Goal: Task Accomplishment & Management: Manage account settings

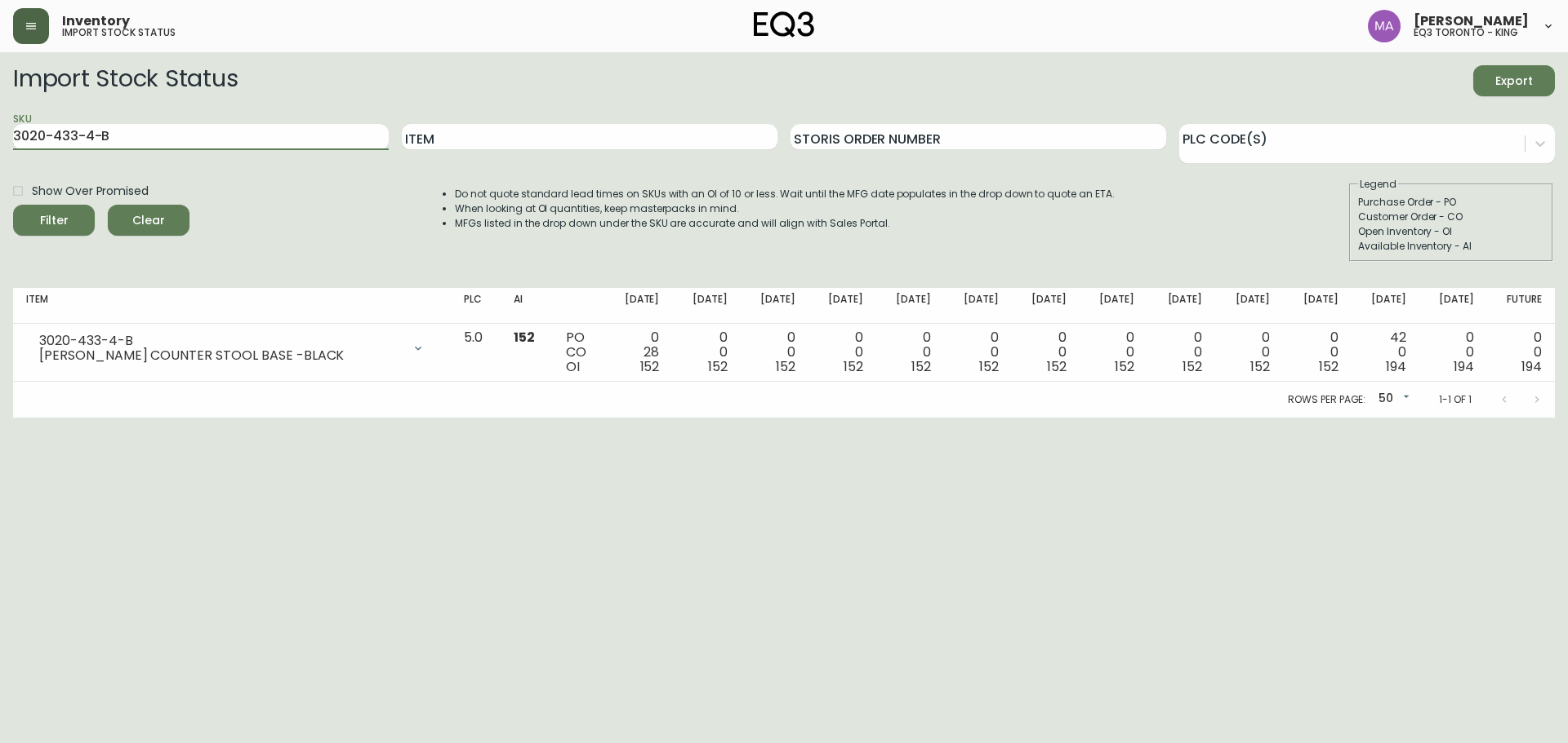
click at [38, 19] on button "button" at bounding box center [30, 25] width 36 height 36
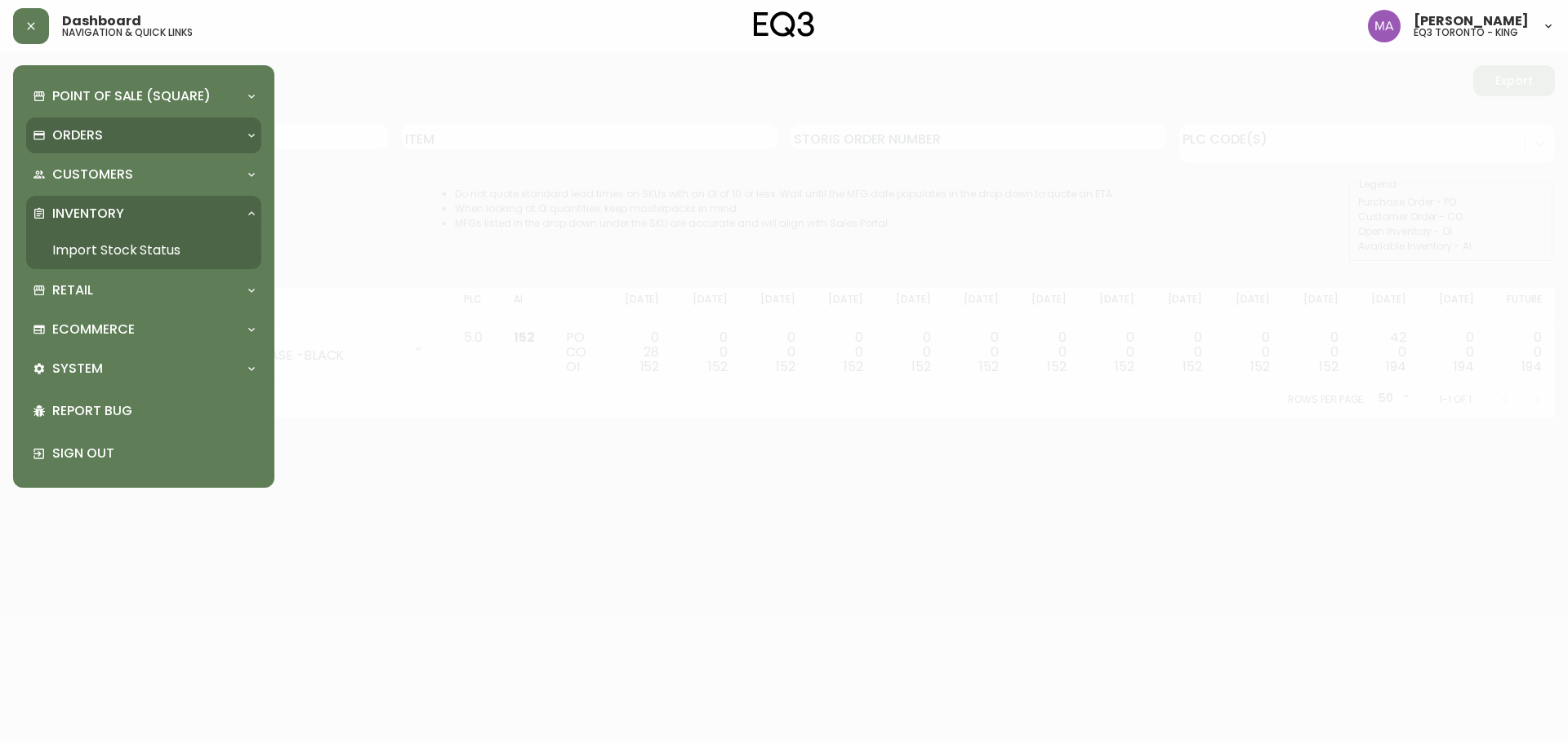
click at [101, 137] on p "Orders" at bounding box center [77, 135] width 51 height 18
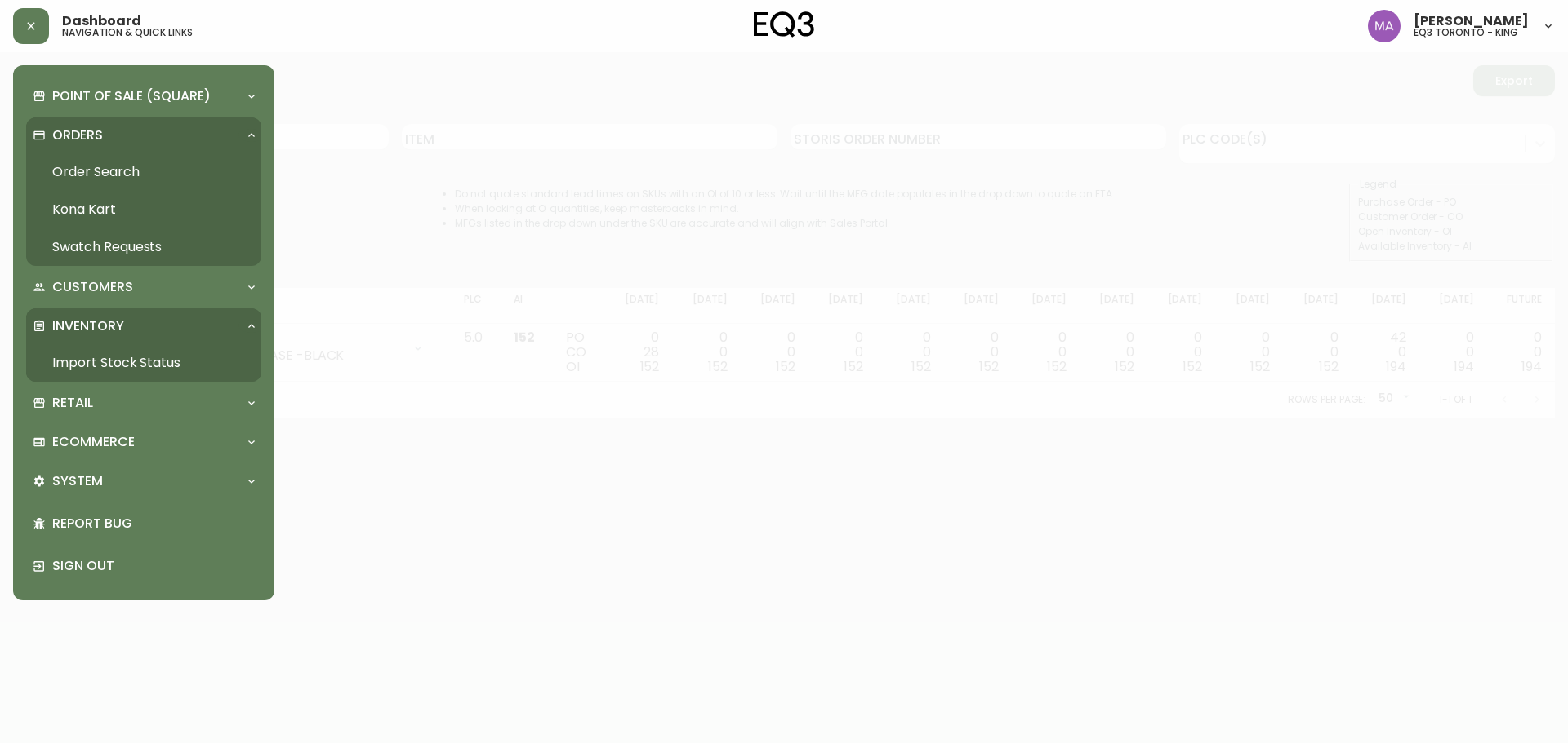
click at [96, 176] on link "Order Search" at bounding box center [144, 172] width 235 height 37
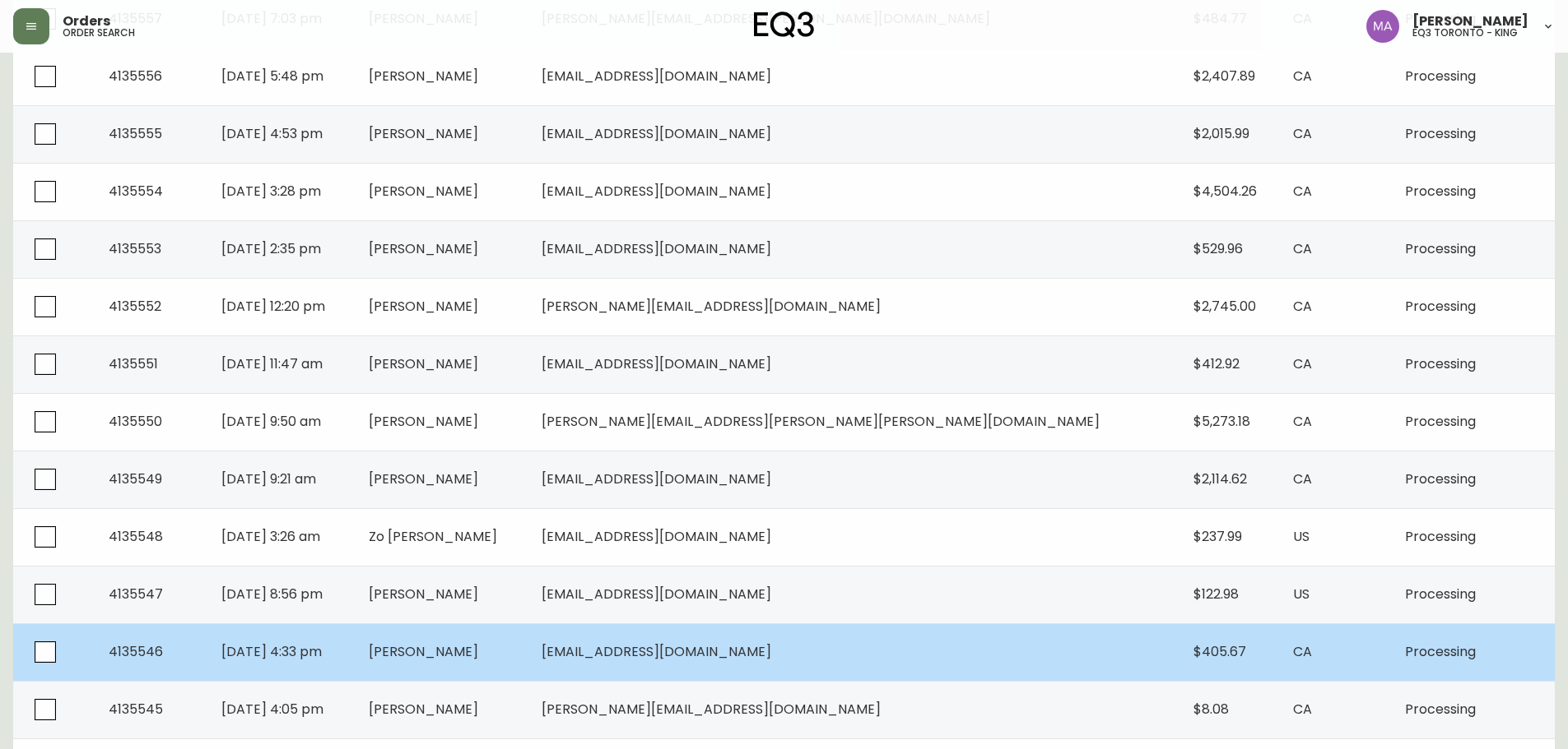
scroll to position [1062, 0]
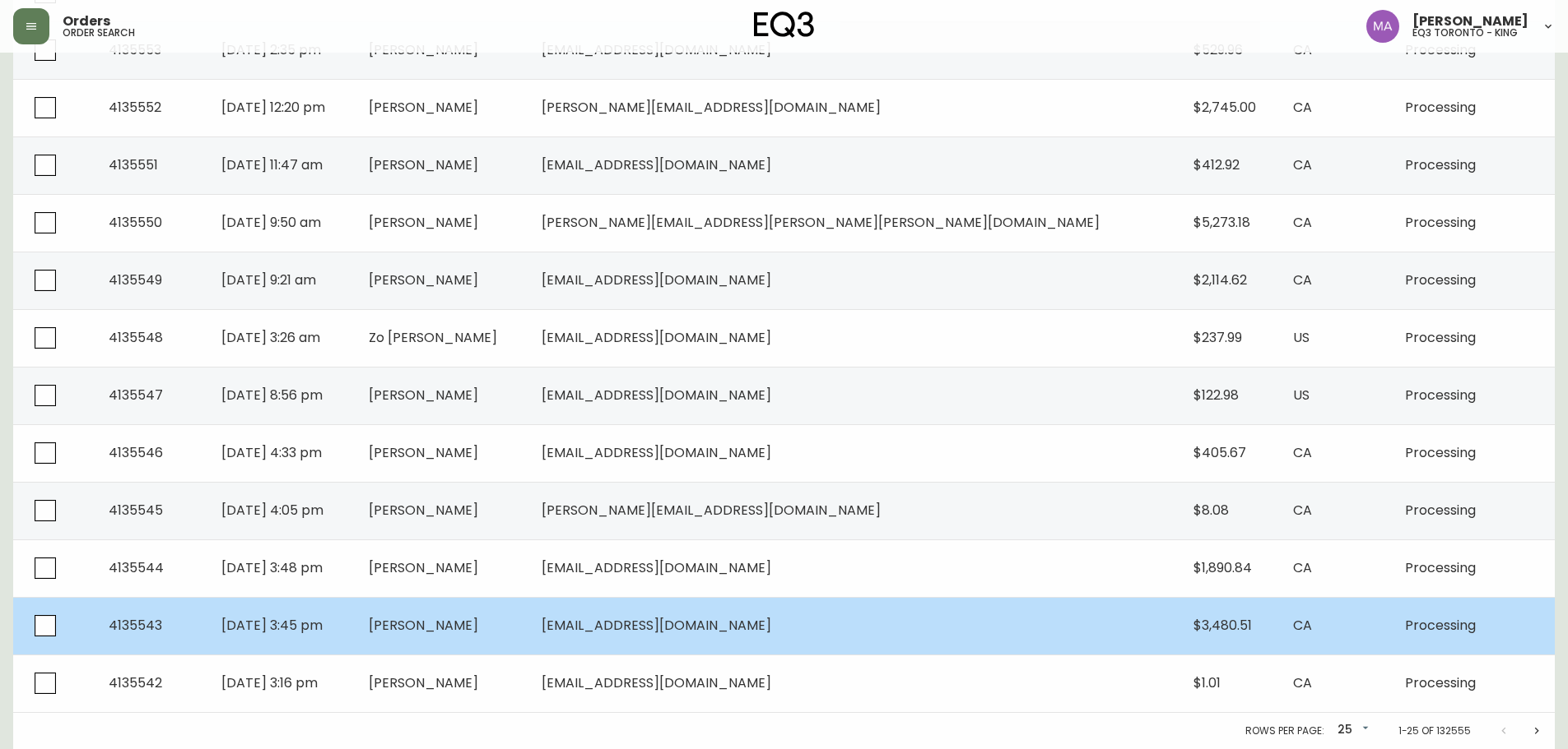
click at [529, 606] on td "[PERSON_NAME]" at bounding box center [442, 626] width 173 height 57
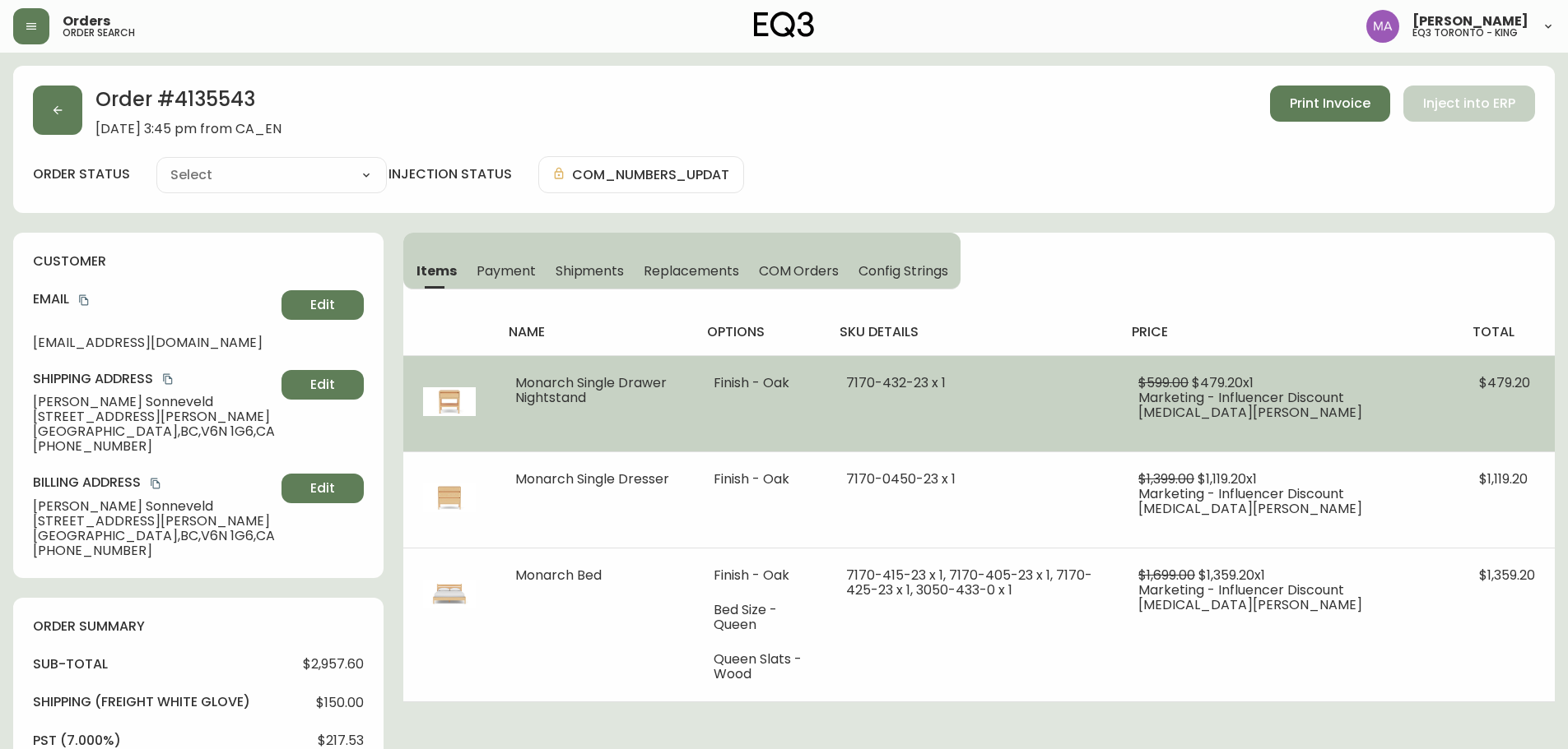
type input "Processing"
select select "PROCESSING"
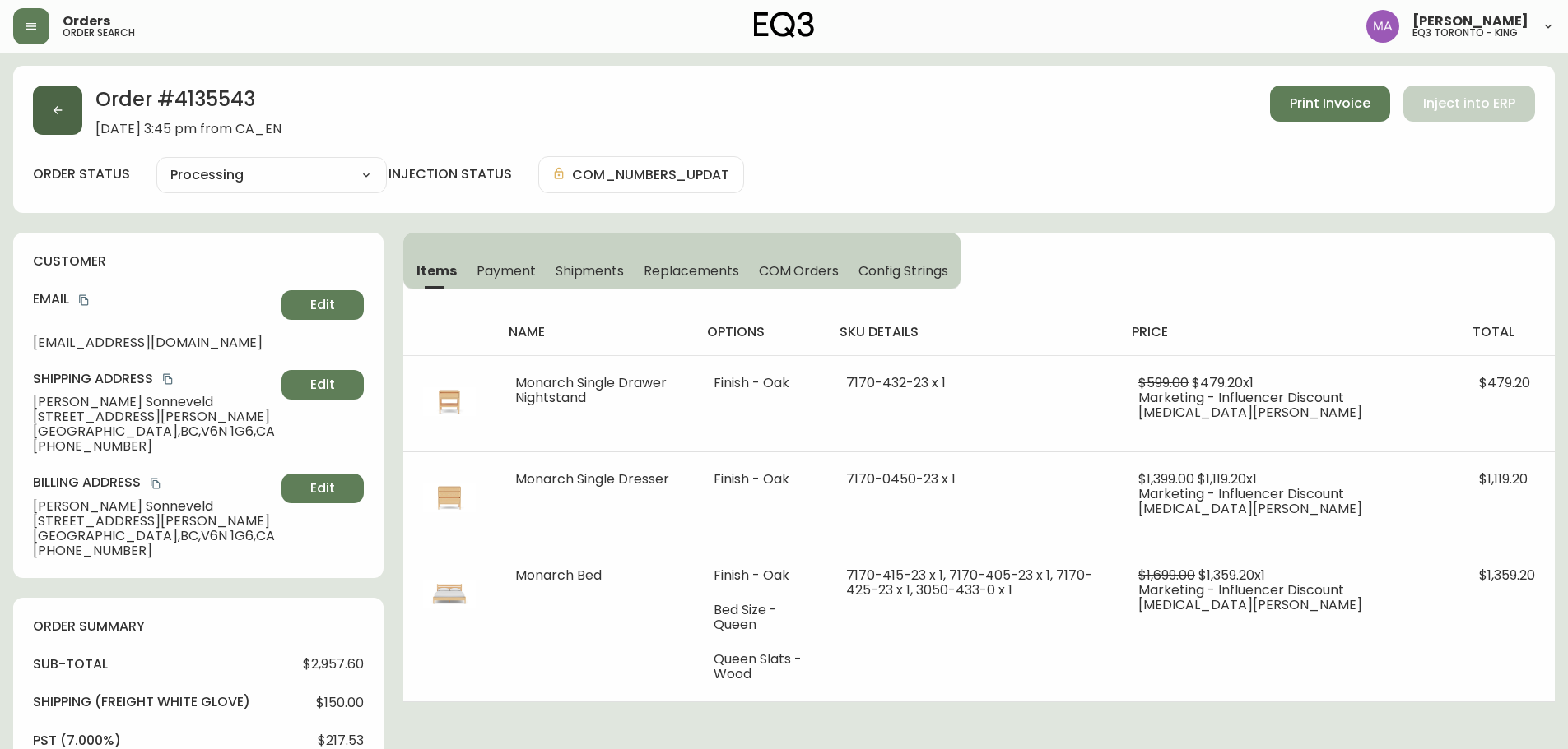
click at [49, 102] on button "button" at bounding box center [57, 110] width 49 height 49
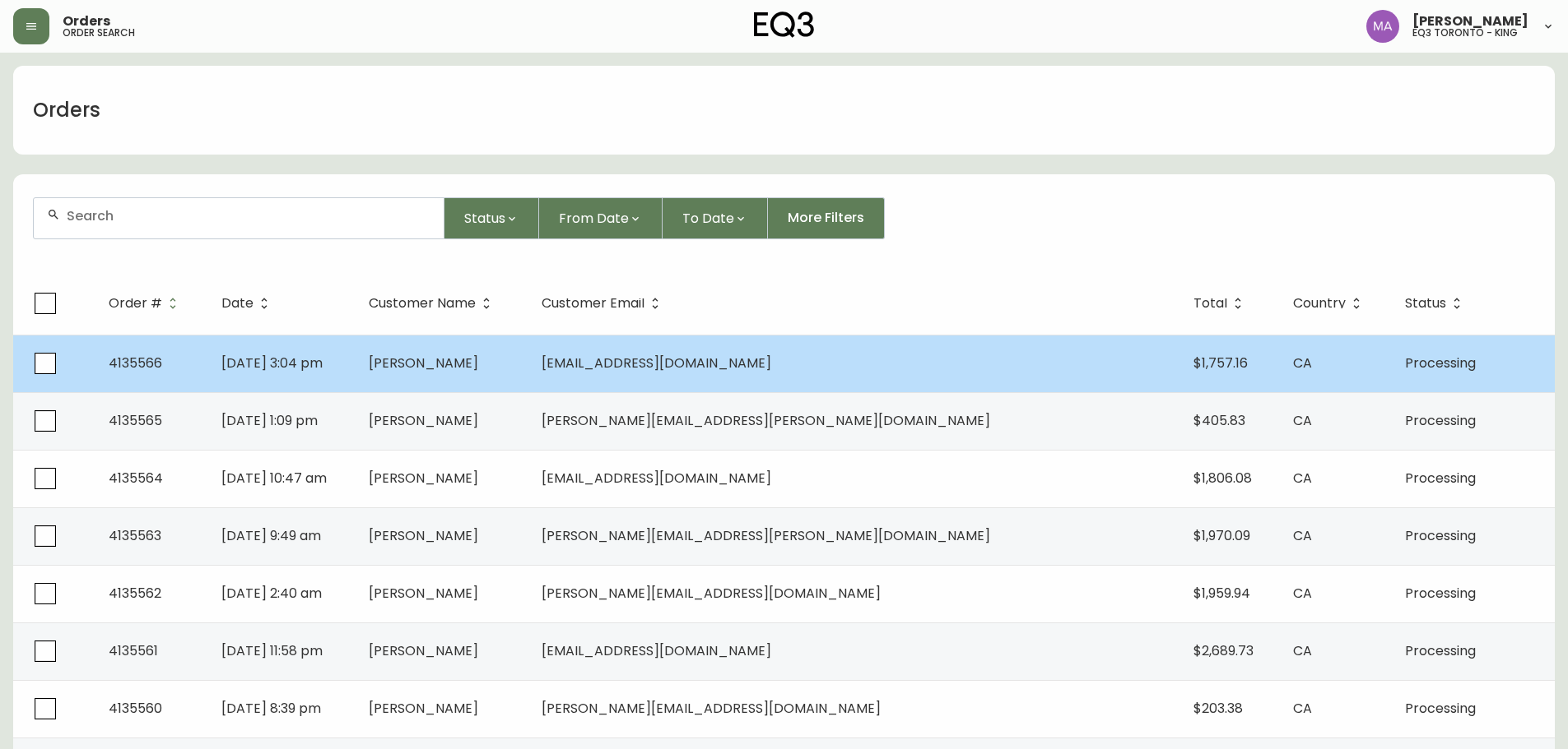
click at [356, 366] on td "[DATE] 3:04 pm" at bounding box center [281, 364] width 147 height 57
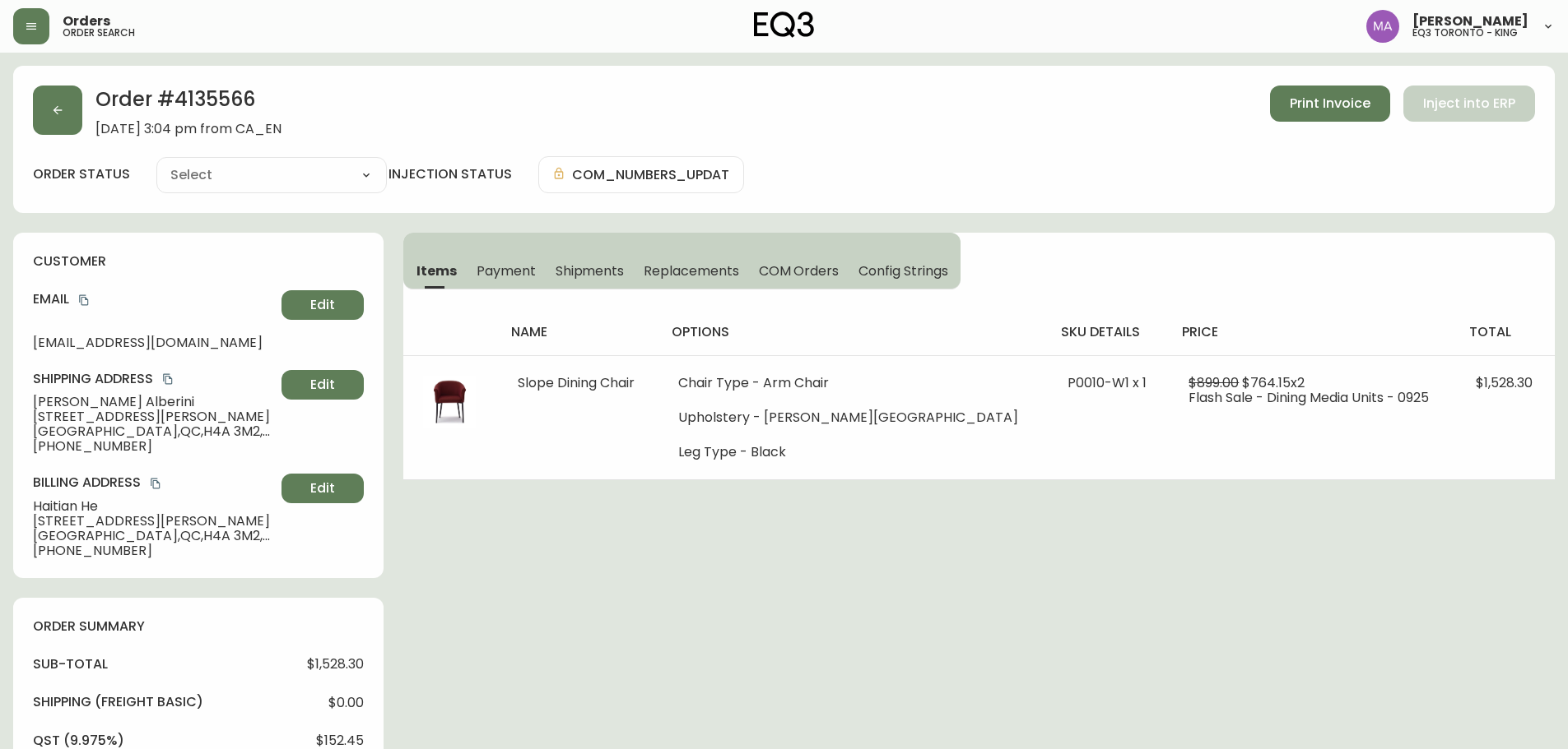
type input "Processing"
select select "PROCESSING"
click at [54, 111] on icon "button" at bounding box center [57, 110] width 9 height 9
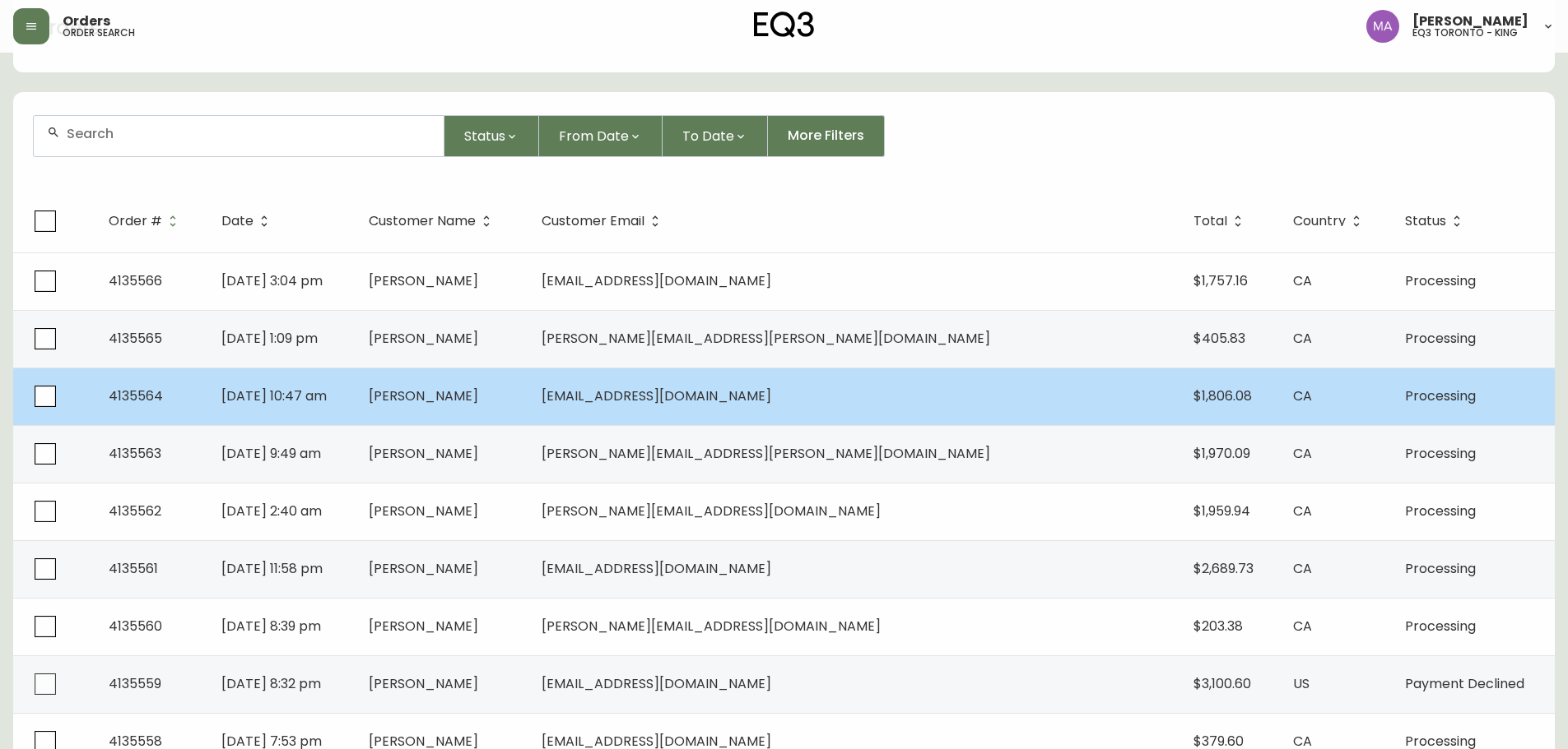
click at [529, 390] on td "[PERSON_NAME]" at bounding box center [442, 396] width 173 height 57
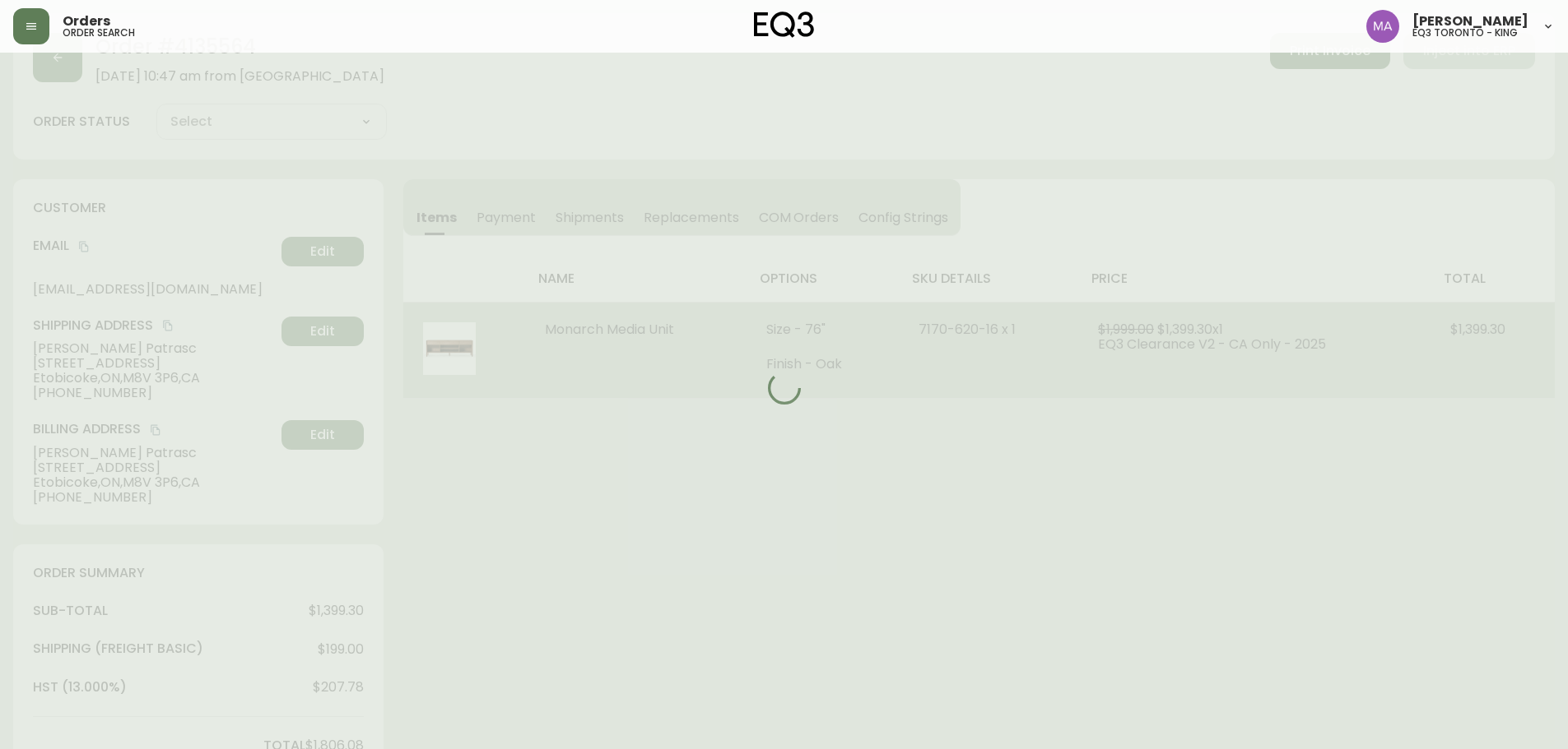
scroll to position [82, 0]
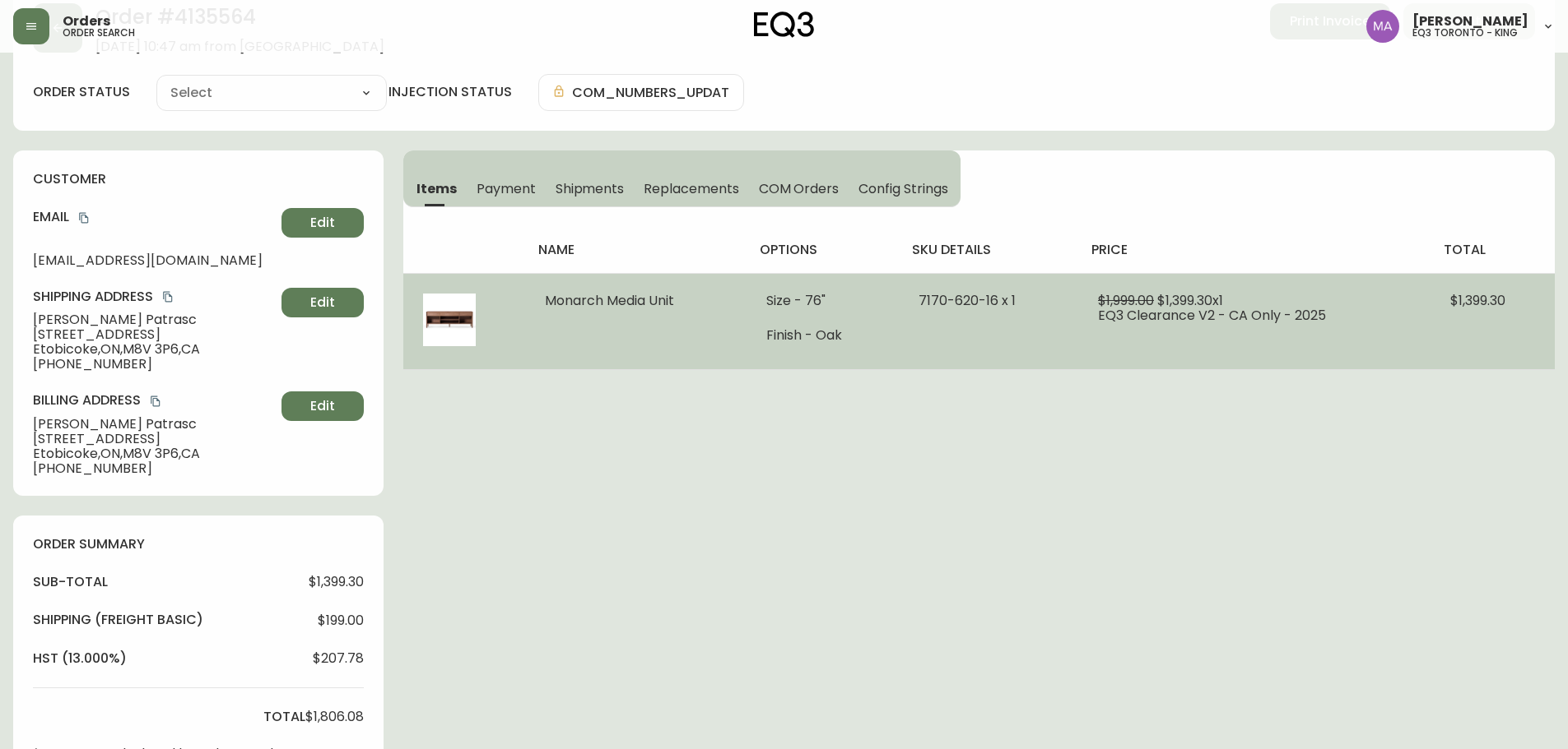
type input "Processing"
select select "PROCESSING"
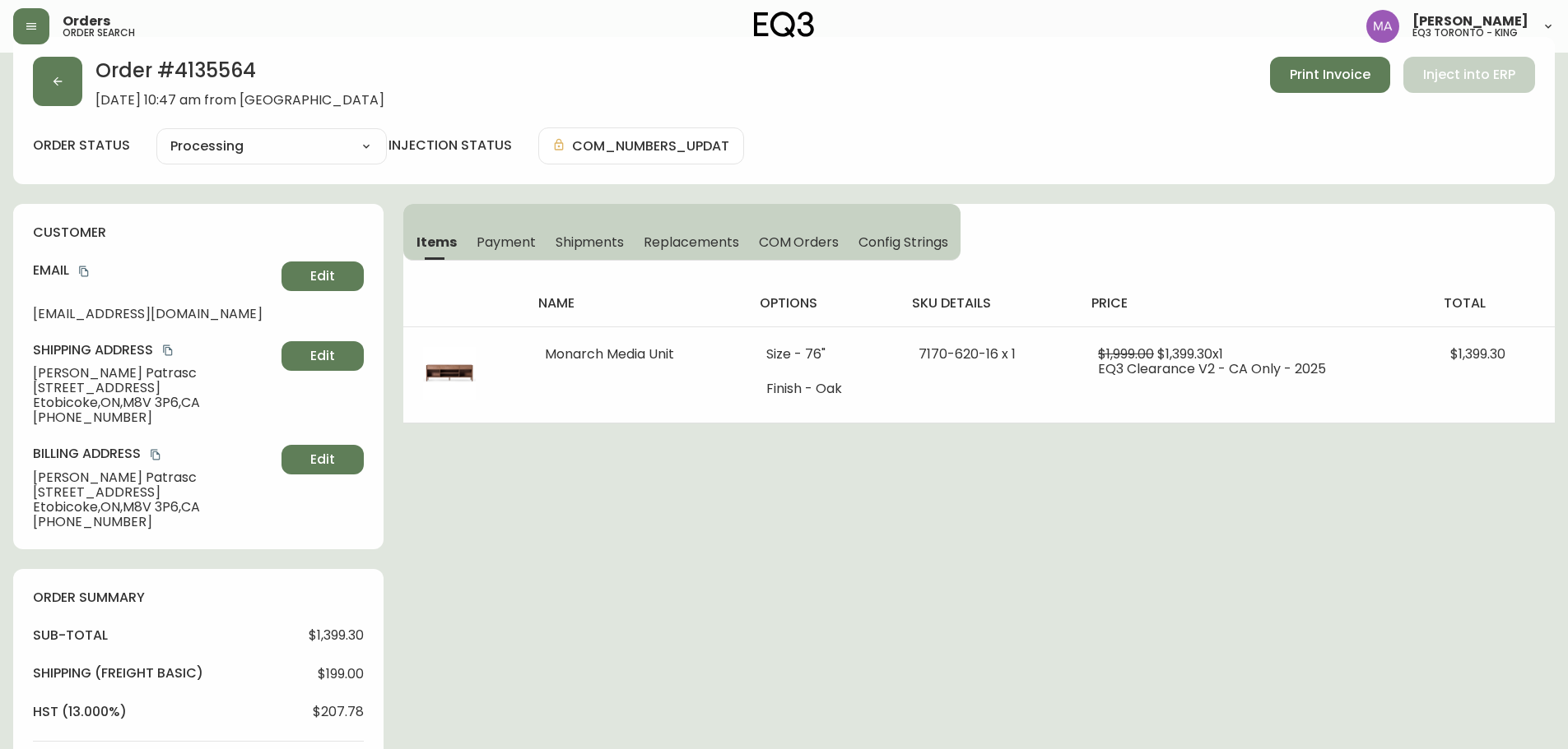
scroll to position [0, 0]
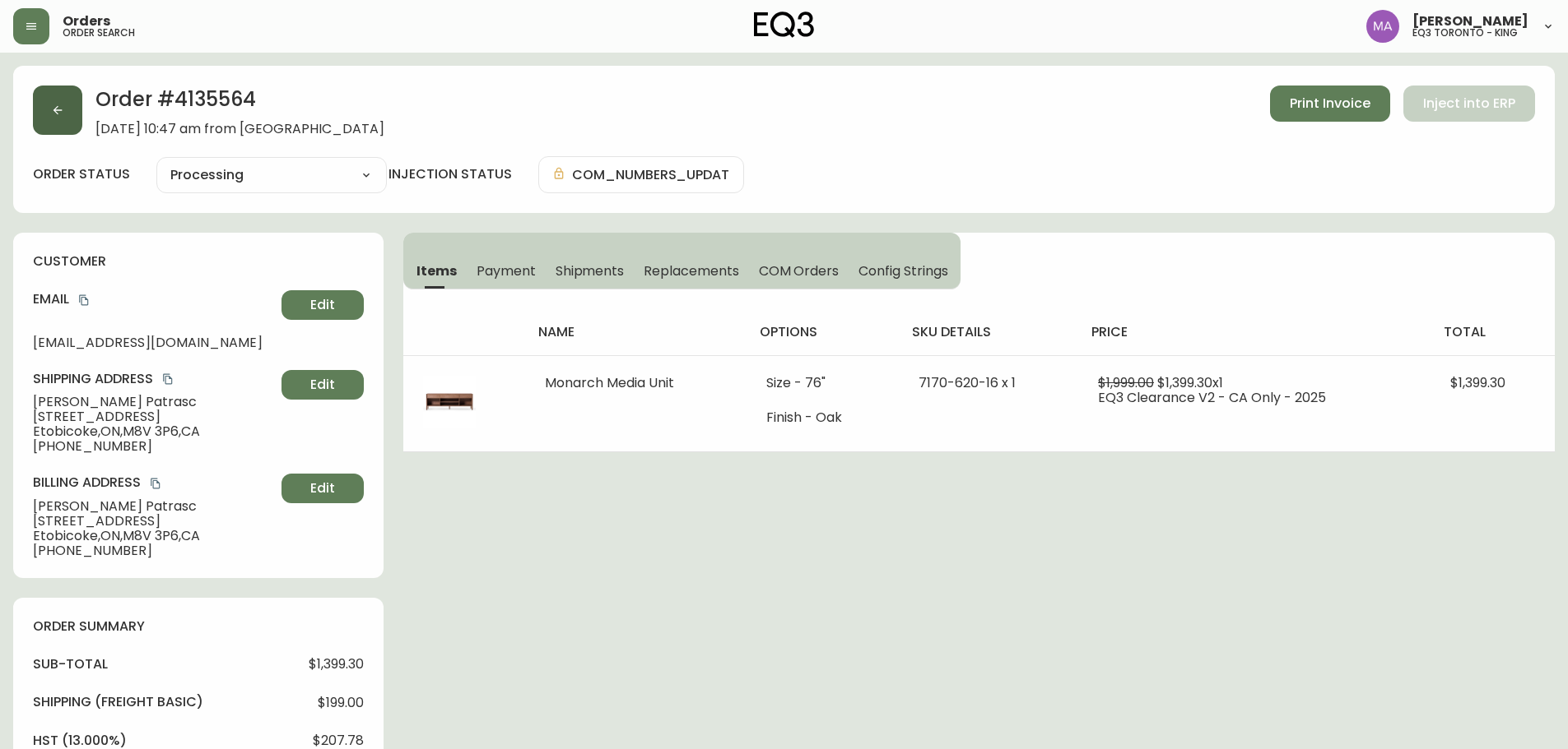
click at [37, 98] on button "button" at bounding box center [57, 110] width 49 height 49
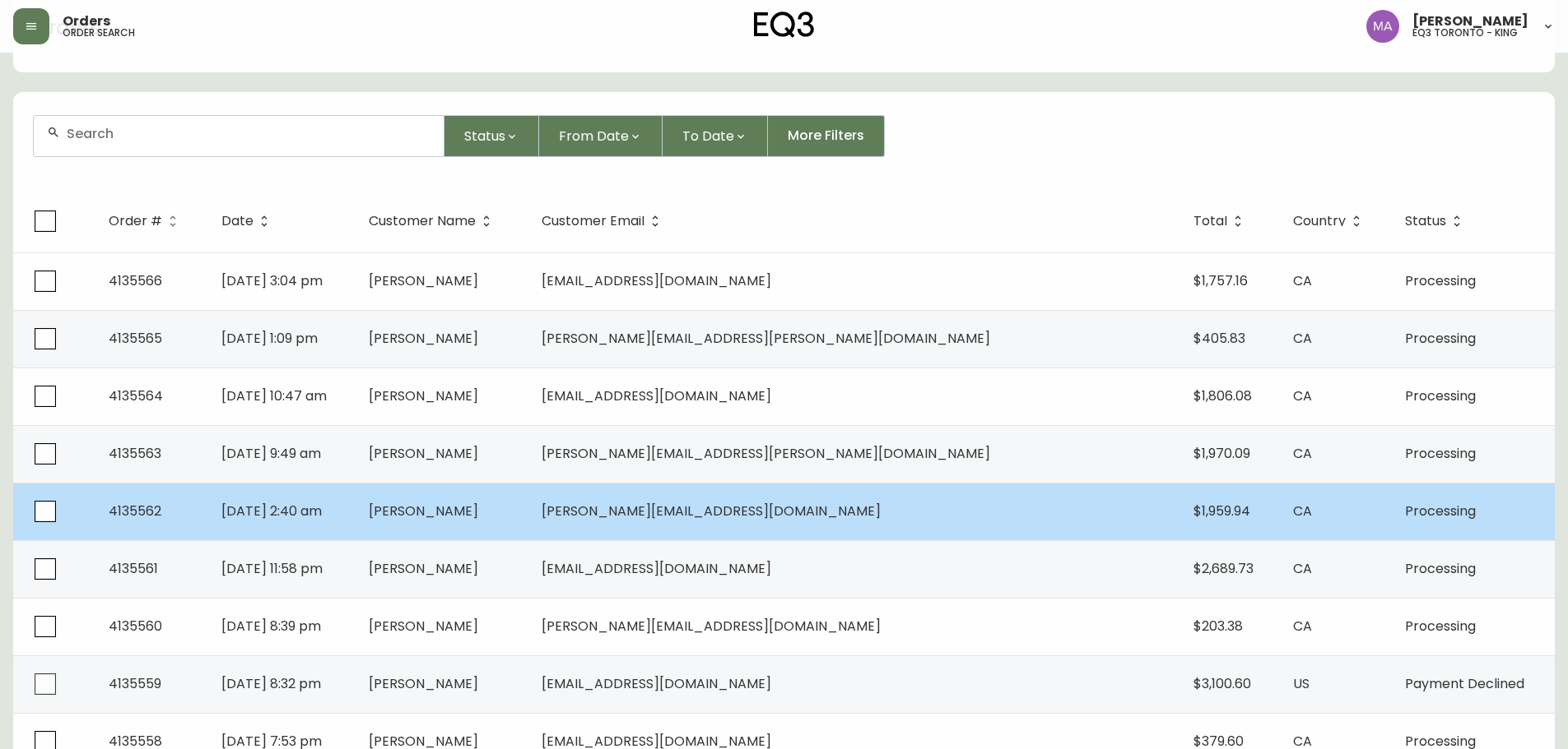
click at [529, 515] on td "[PERSON_NAME]" at bounding box center [442, 511] width 173 height 57
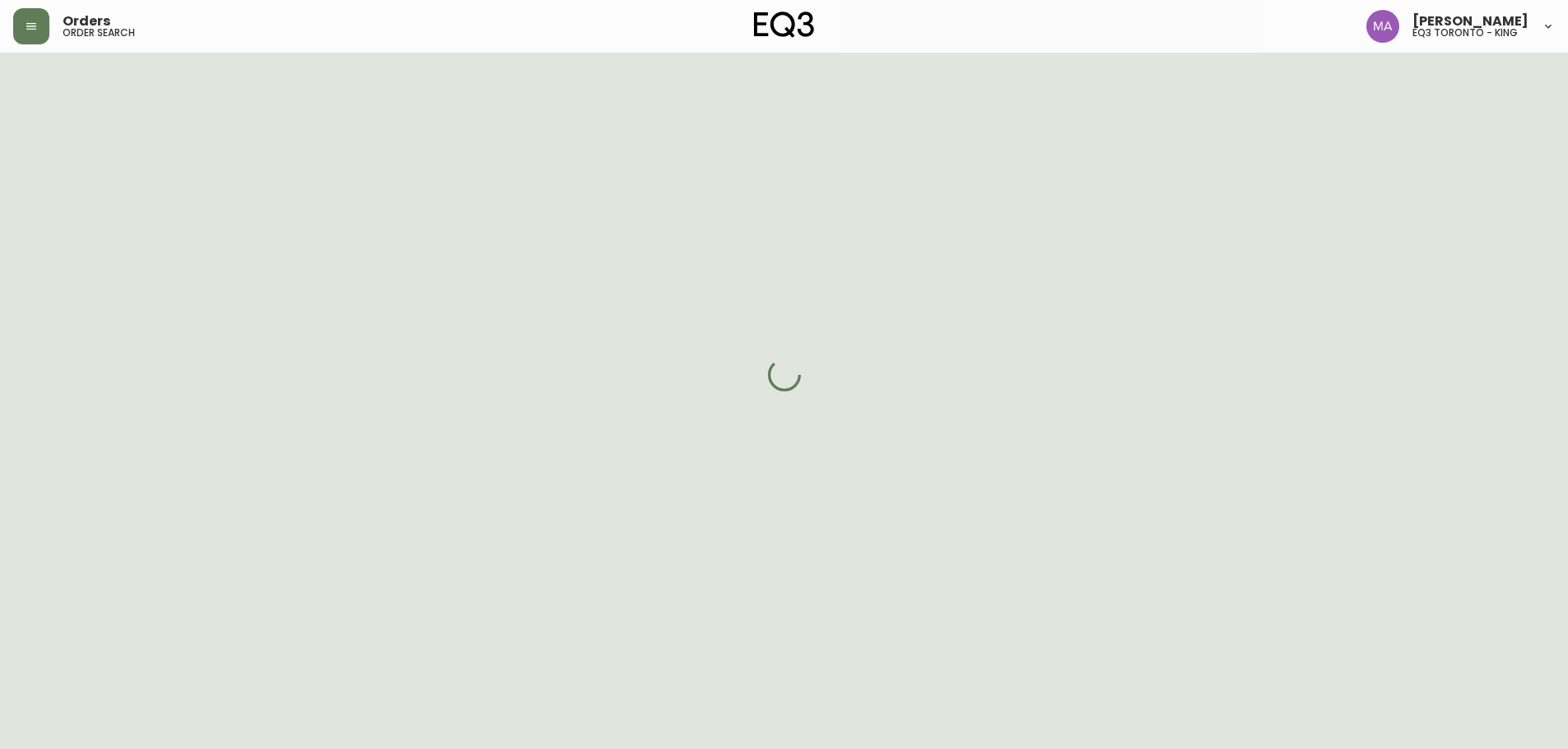
scroll to position [82, 0]
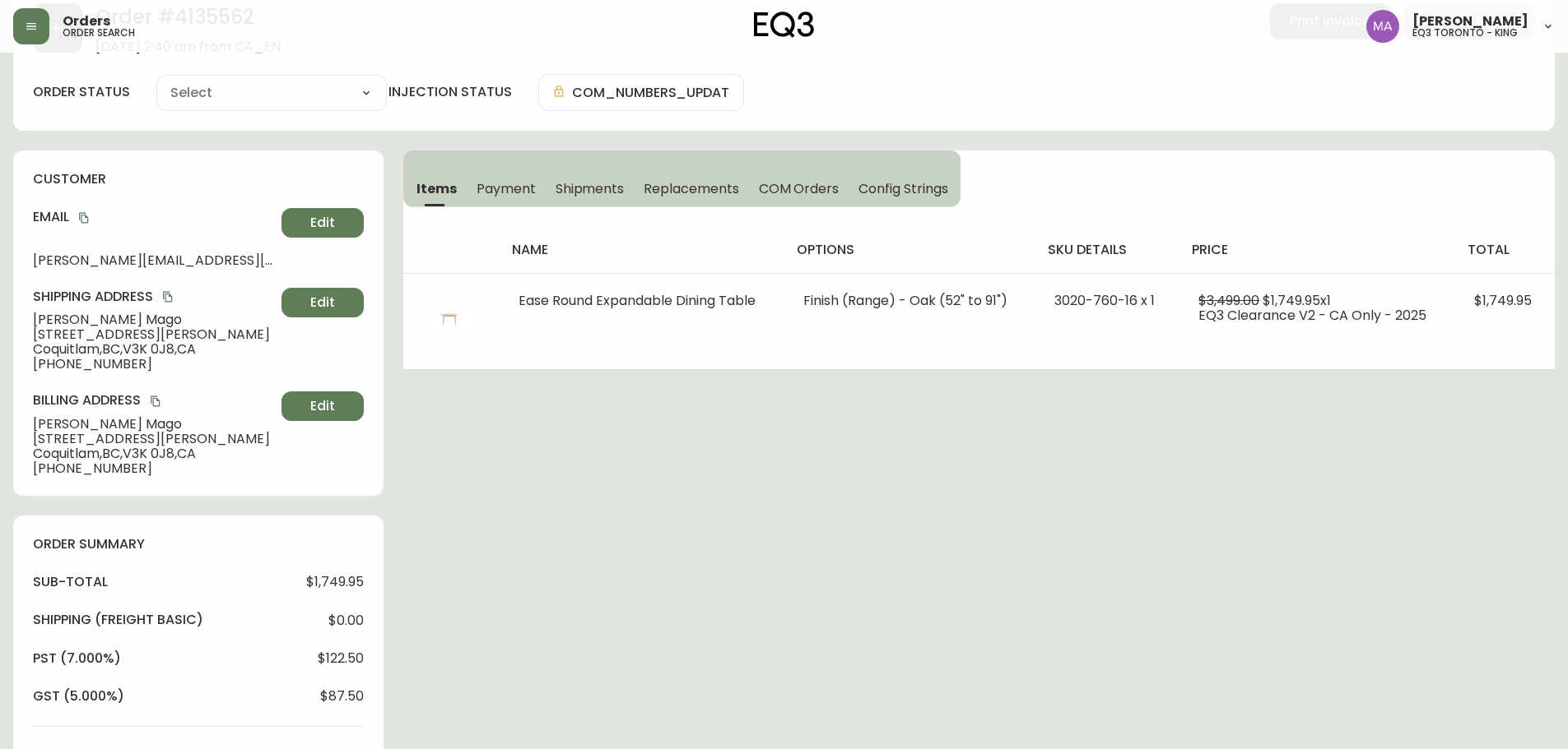
type input "Processing"
select select "PROCESSING"
